Goal: Find specific page/section: Find specific page/section

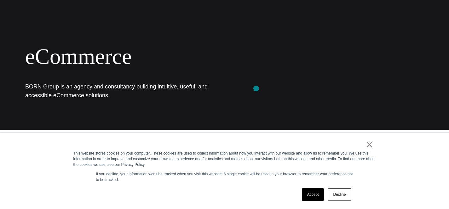
scroll to position [163, 0]
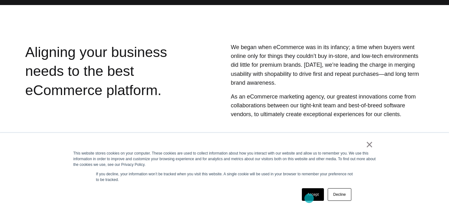
click at [305, 198] on link "Accept" at bounding box center [313, 194] width 22 height 13
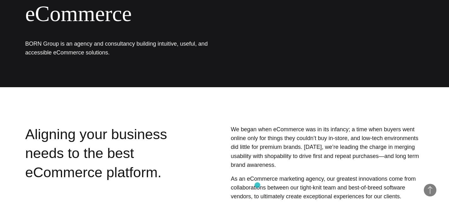
scroll to position [0, 0]
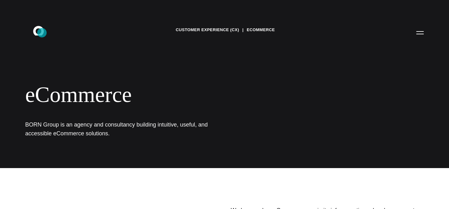
click at [42, 33] on icon at bounding box center [38, 30] width 11 height 9
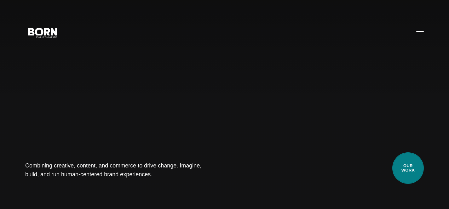
click at [411, 174] on link "Our Work" at bounding box center [407, 167] width 31 height 31
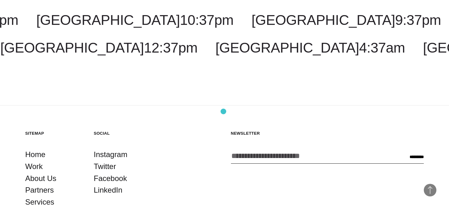
scroll to position [1937, 0]
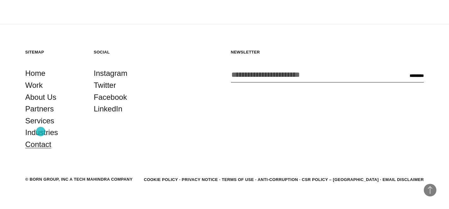
click at [41, 139] on link "Contact" at bounding box center [38, 145] width 26 height 12
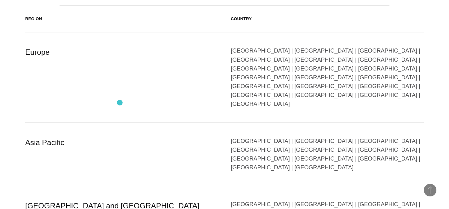
scroll to position [1084, 0]
